Goal: Browse casually

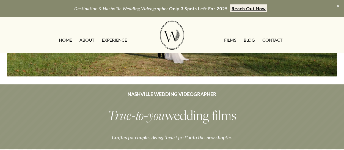
scroll to position [41, 0]
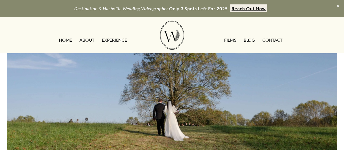
click at [126, 82] on div at bounding box center [172, 83] width 330 height 143
click at [113, 40] on link "EXPERIENCE" at bounding box center [114, 40] width 25 height 9
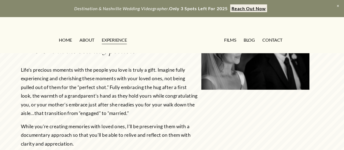
scroll to position [207, 0]
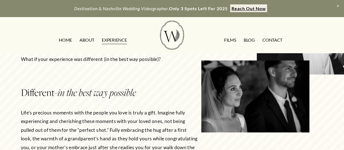
click at [227, 41] on link "FILMS" at bounding box center [230, 40] width 12 height 9
